Goal: Task Accomplishment & Management: Use online tool/utility

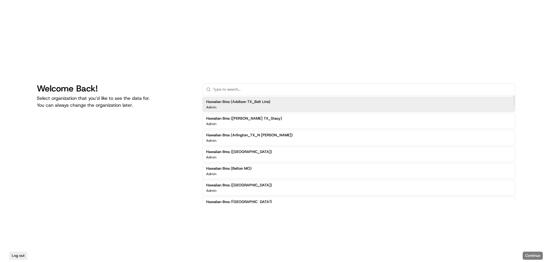
click at [284, 93] on input "text" at bounding box center [362, 89] width 298 height 11
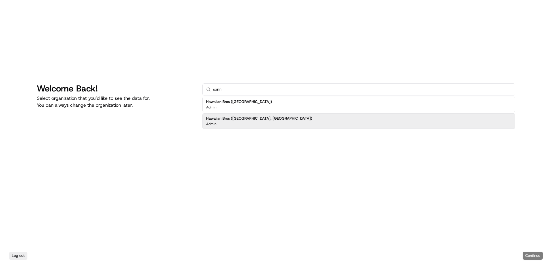
type input "sprin"
click at [286, 118] on div "Hawaiian Bros (Springdale, AR_Sunset) Admin" at bounding box center [358, 121] width 313 height 16
click at [536, 257] on button "Continue" at bounding box center [532, 255] width 20 height 8
